Goal: Information Seeking & Learning: Learn about a topic

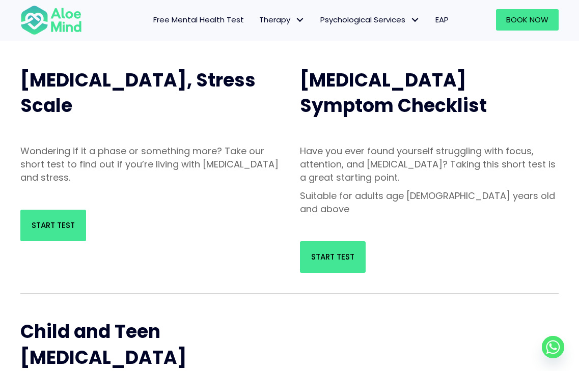
scroll to position [102, 0]
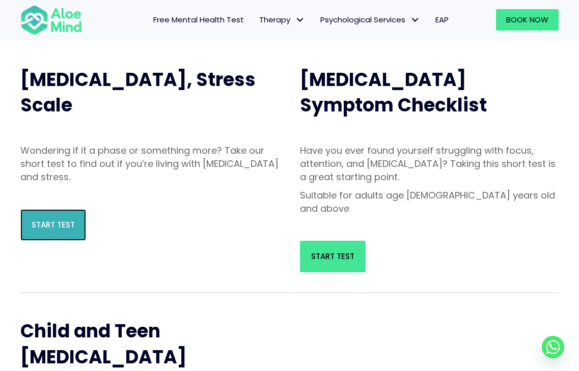
click at [21, 222] on link "Start Test" at bounding box center [53, 225] width 66 height 32
click at [441, 23] on span "EAP" at bounding box center [441, 19] width 13 height 11
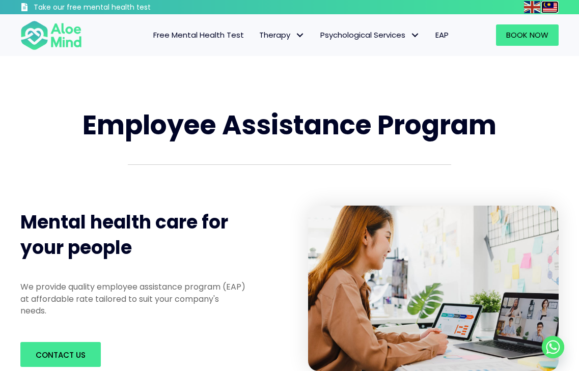
click at [553, 6] on img at bounding box center [549, 7] width 16 height 12
type input "Hantar"
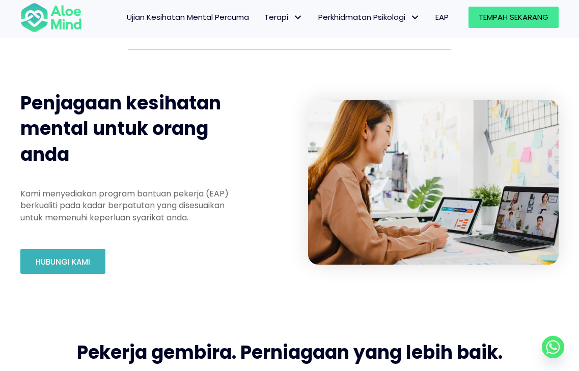
scroll to position [153, 0]
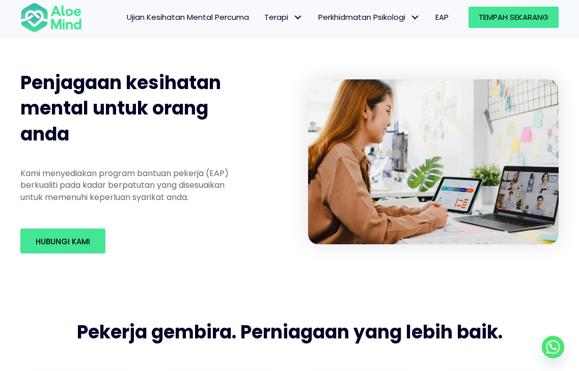
click at [157, 16] on link "Ujian Kesihatan Mental Percuma" at bounding box center [187, 17] width 137 height 21
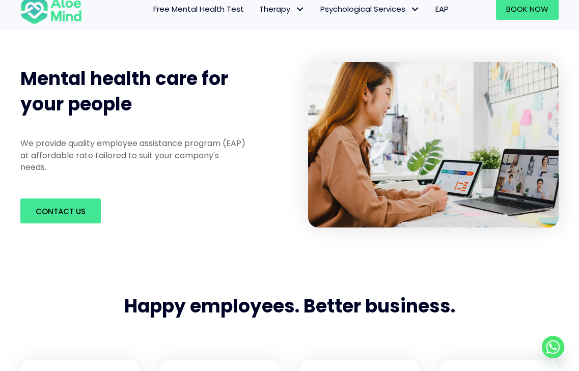
scroll to position [142, 0]
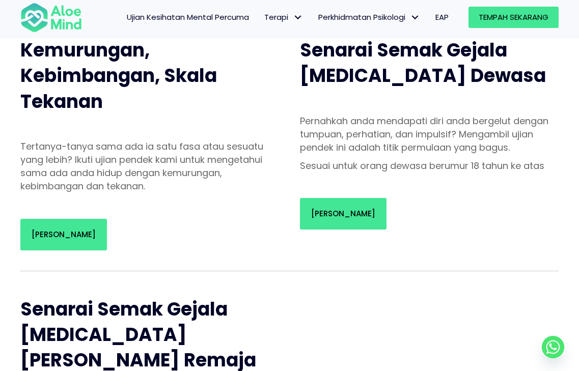
scroll to position [153, 0]
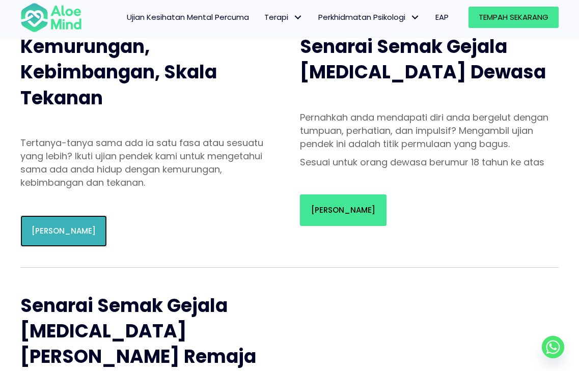
click at [73, 241] on link "[PERSON_NAME]" at bounding box center [63, 231] width 87 height 32
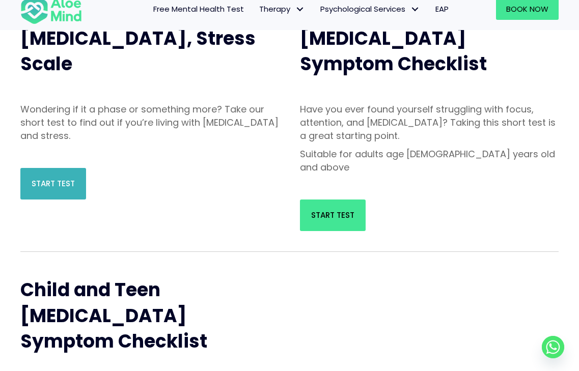
scroll to position [142, 0]
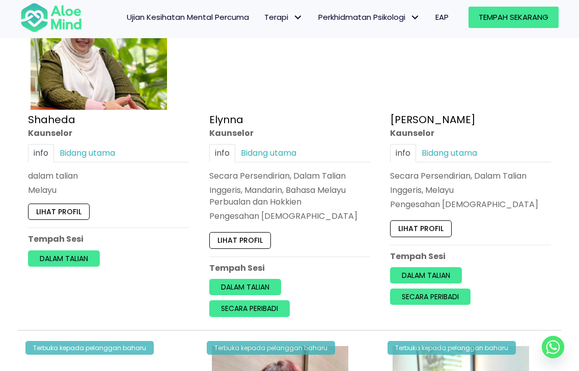
scroll to position [1120, 0]
